Goal: Check status: Check status

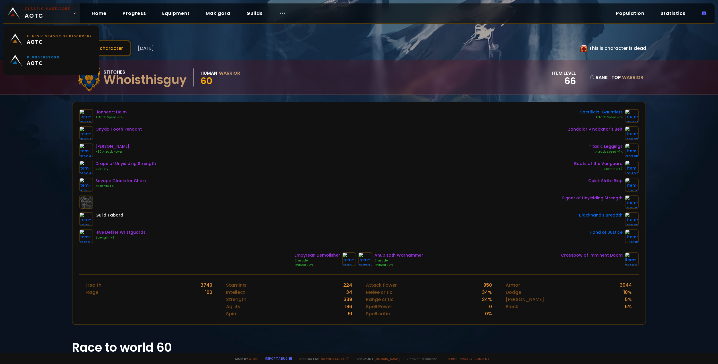
click at [54, 13] on span "Classic Hardcore AOTC" at bounding box center [48, 13] width 46 height 14
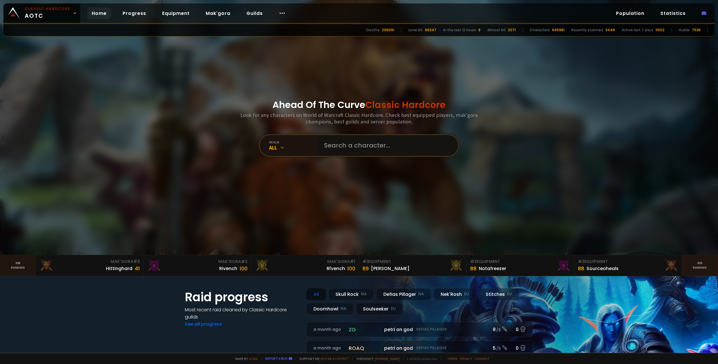
click at [367, 147] on input "text" at bounding box center [386, 145] width 131 height 21
paste input "Jøppelzug"
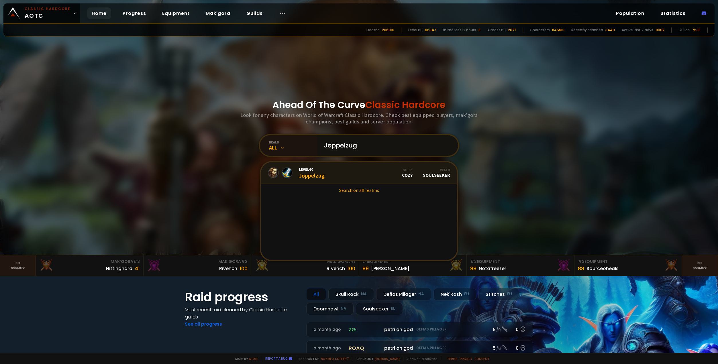
type input "Jøppelzug"
click at [360, 170] on link "Level 60 Jøppelzug Guild Cozy Realm Soulseeker" at bounding box center [359, 173] width 196 height 22
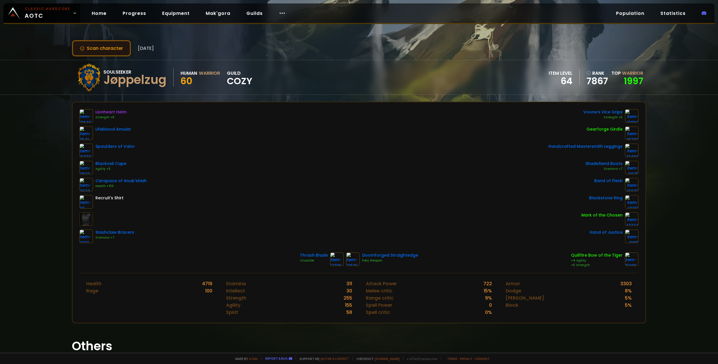
click at [119, 54] on button "Scan character" at bounding box center [101, 48] width 59 height 16
